Goal: Task Accomplishment & Management: Understand process/instructions

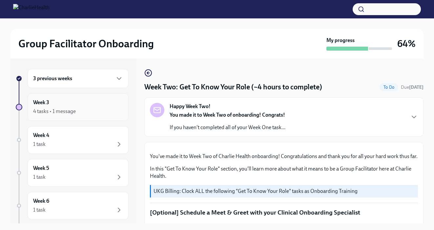
click at [56, 100] on div "Week 3 4 tasks • 1 message" at bounding box center [78, 107] width 90 height 16
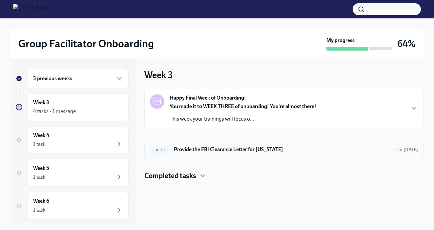
click at [217, 144] on div "To Do Provide the FBI Clearance Letter for [US_STATE] Due [DATE]" at bounding box center [284, 149] width 268 height 11
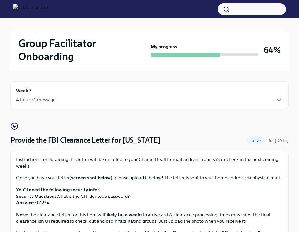
click at [135, 97] on div "4 tasks • 1 message" at bounding box center [149, 100] width 267 height 8
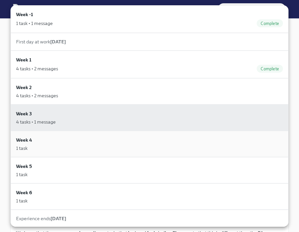
scroll to position [1, 0]
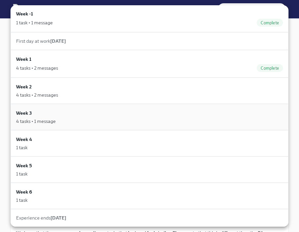
click at [86, 116] on div "Week 3 4 tasks • 1 message" at bounding box center [149, 116] width 267 height 15
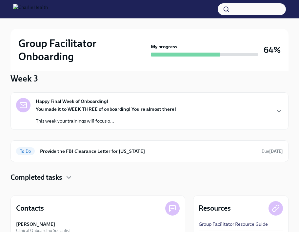
scroll to position [76, 0]
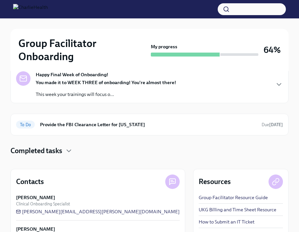
click at [93, 96] on p "This week your trainings will focus o..." at bounding box center [106, 94] width 141 height 7
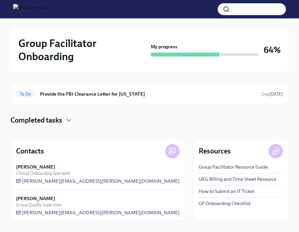
scroll to position [349, 0]
click at [117, 98] on h6 "Provide the FBI Clearance Letter for [US_STATE]" at bounding box center [148, 93] width 217 height 7
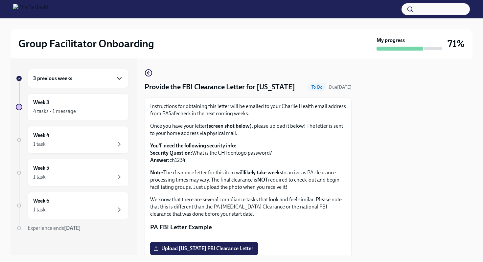
click at [119, 77] on icon "button" at bounding box center [119, 79] width 8 height 8
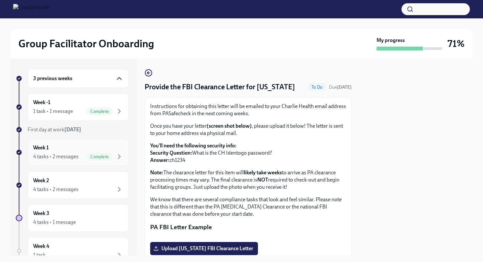
scroll to position [31, 0]
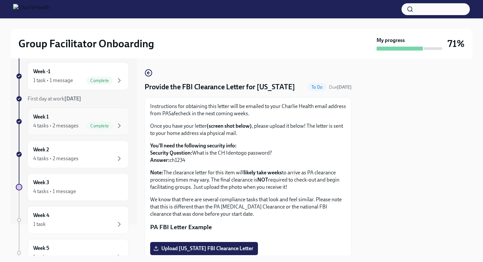
click at [105, 149] on div "Week 2 4 tasks • 2 messages" at bounding box center [78, 154] width 90 height 16
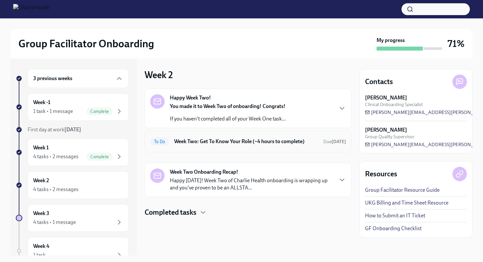
click at [252, 141] on h6 "Week Two: Get To Know Your Role (~4 hours to complete)" at bounding box center [246, 141] width 144 height 7
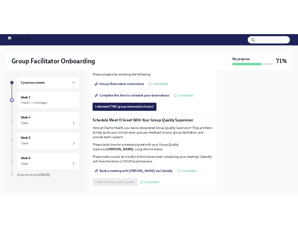
scroll to position [600, 0]
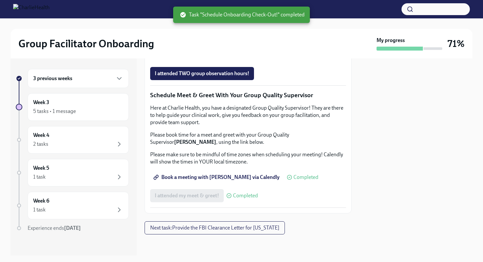
click at [79, 190] on div "3 previous weeks Week 3 5 tasks • 1 message Week 4 2 tasks Week 5 1 task Week 6…" at bounding box center [72, 163] width 113 height 189
click at [79, 175] on div "1 task" at bounding box center [78, 177] width 90 height 8
